Goal: Check status: Check status

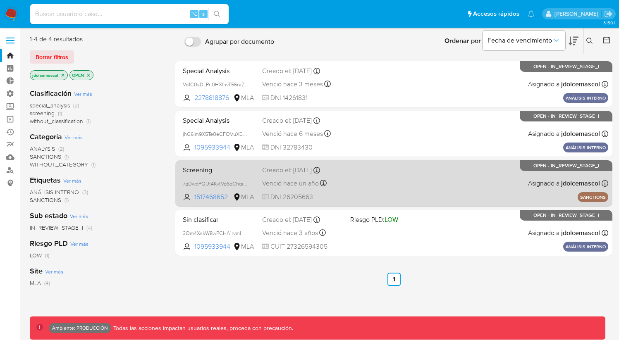
click at [400, 189] on div "Screening 7gDwdPQUt4KvtVg6qChqiWKa 1517468652 MLA Creado el: 10/05/2024 Creado …" at bounding box center [394, 184] width 429 height 42
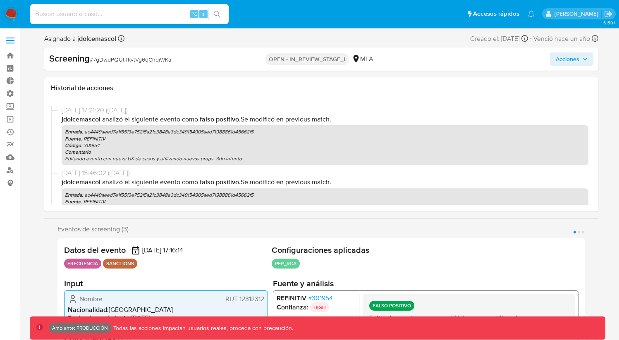
select select "10"
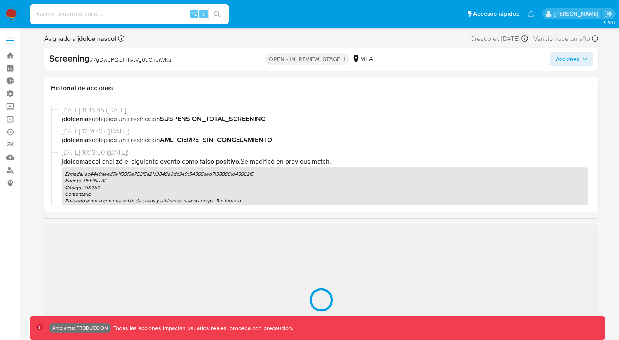
scroll to position [369, 0]
click at [116, 97] on div "Historial de acciones" at bounding box center [321, 88] width 554 height 22
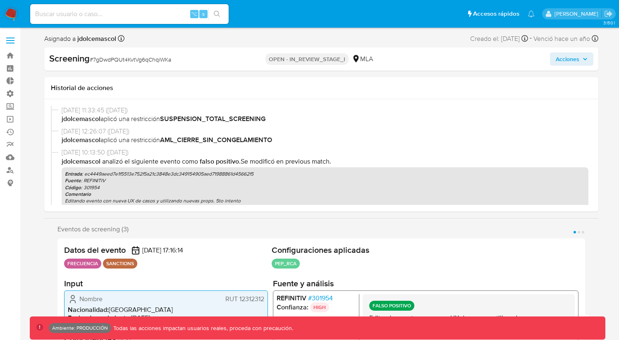
select select "10"
